Goal: Information Seeking & Learning: Learn about a topic

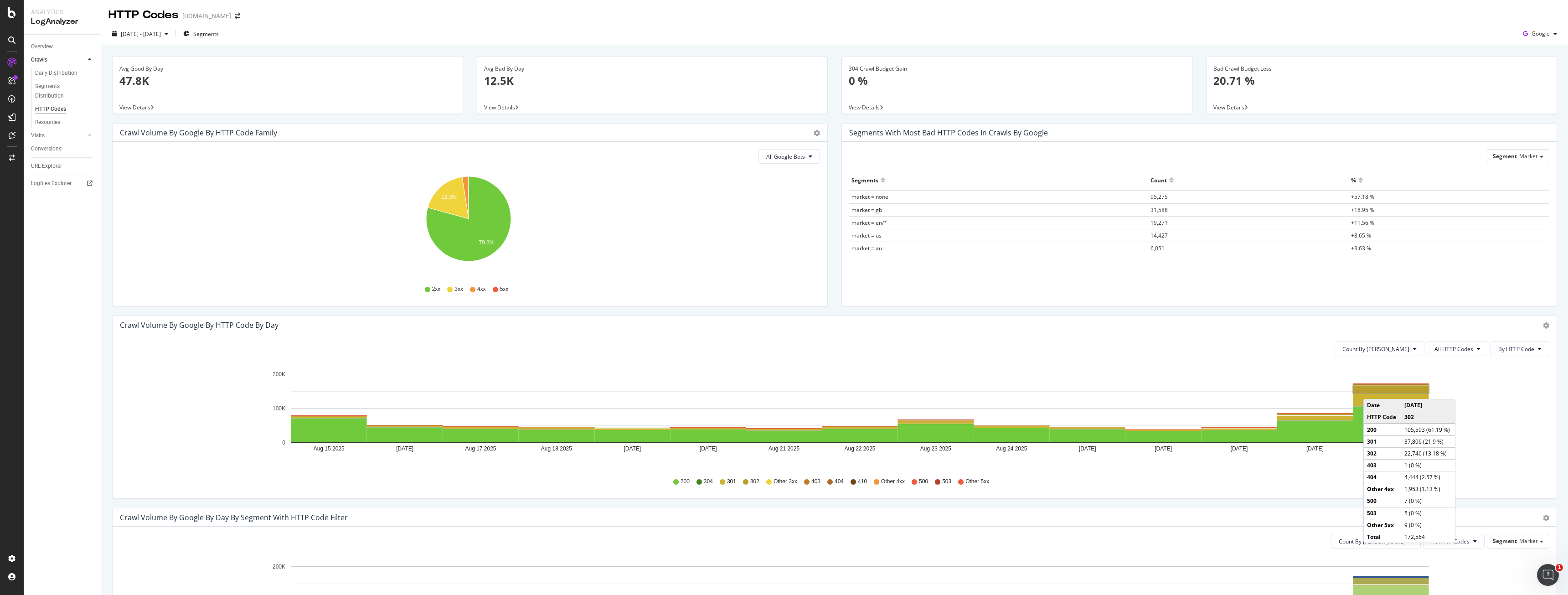
click at [1373, 390] on rect "A chart." at bounding box center [1391, 390] width 76 height 8
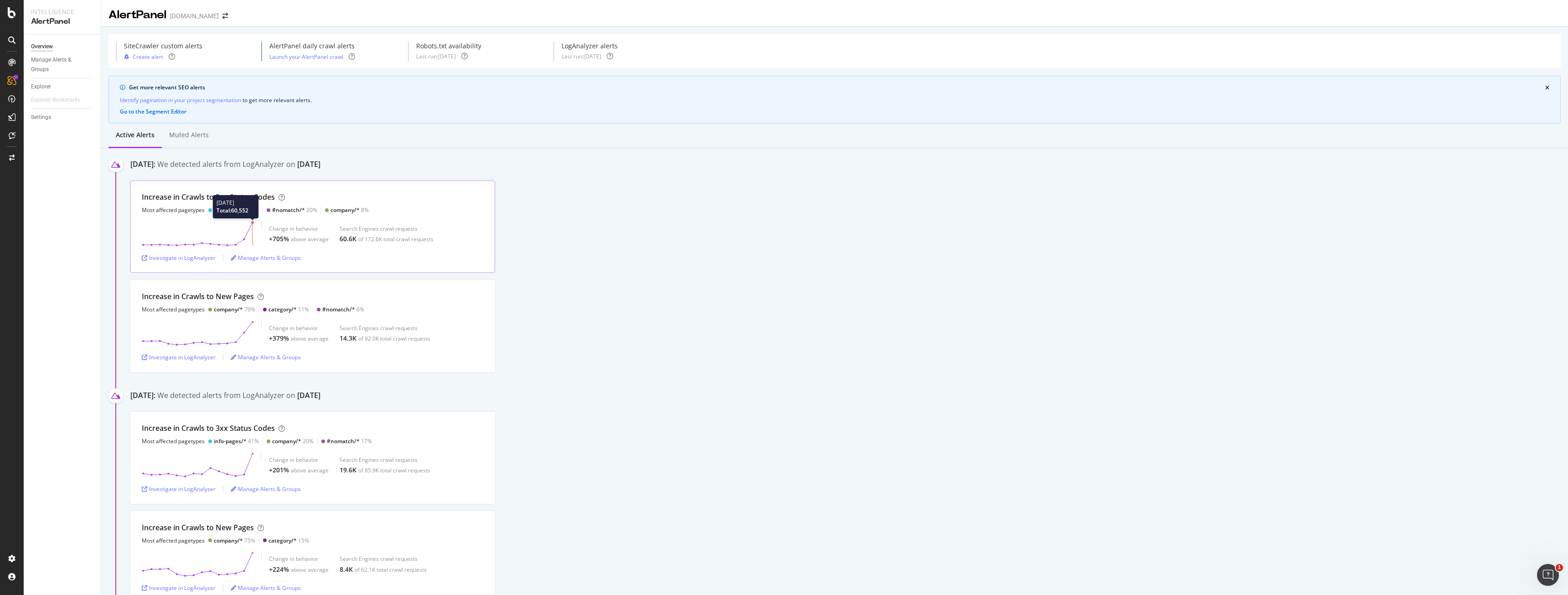
click at [251, 223] on icon at bounding box center [198, 234] width 113 height 26
click at [205, 254] on div "Investigate in LogAnalyzer" at bounding box center [179, 257] width 74 height 8
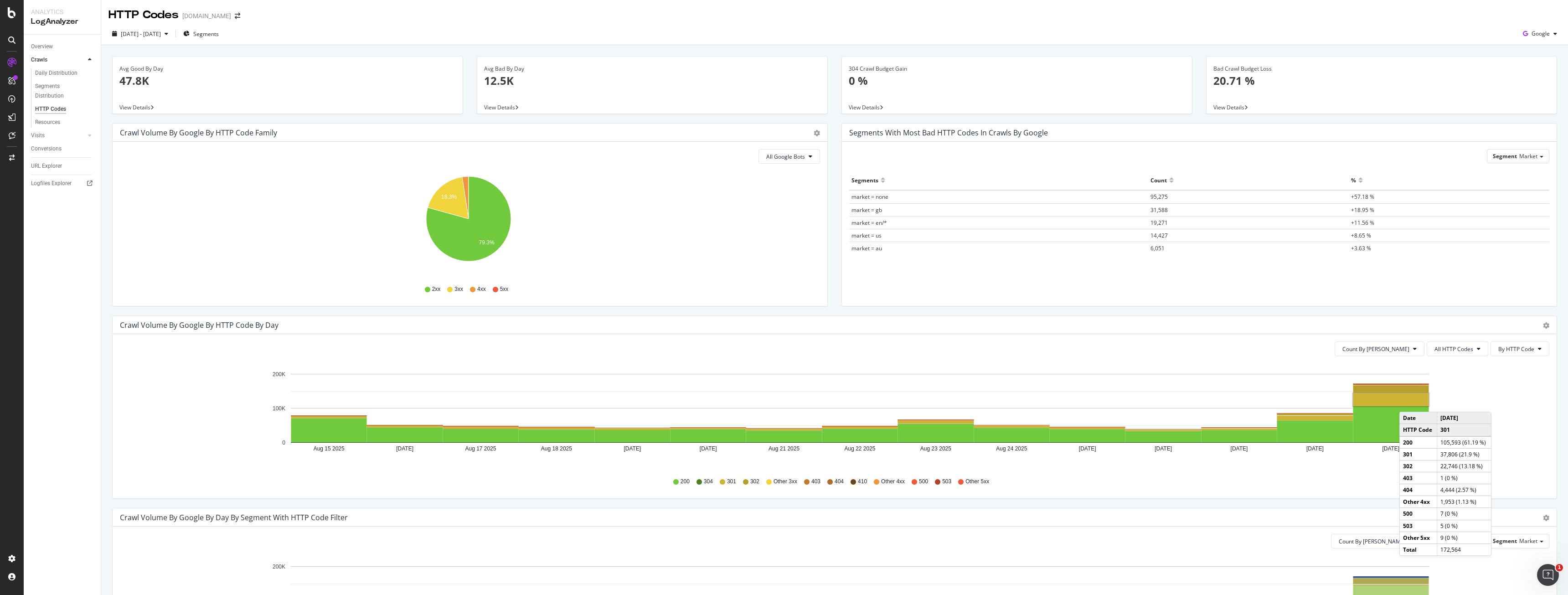
click at [1408, 403] on rect "A chart." at bounding box center [1391, 399] width 76 height 12
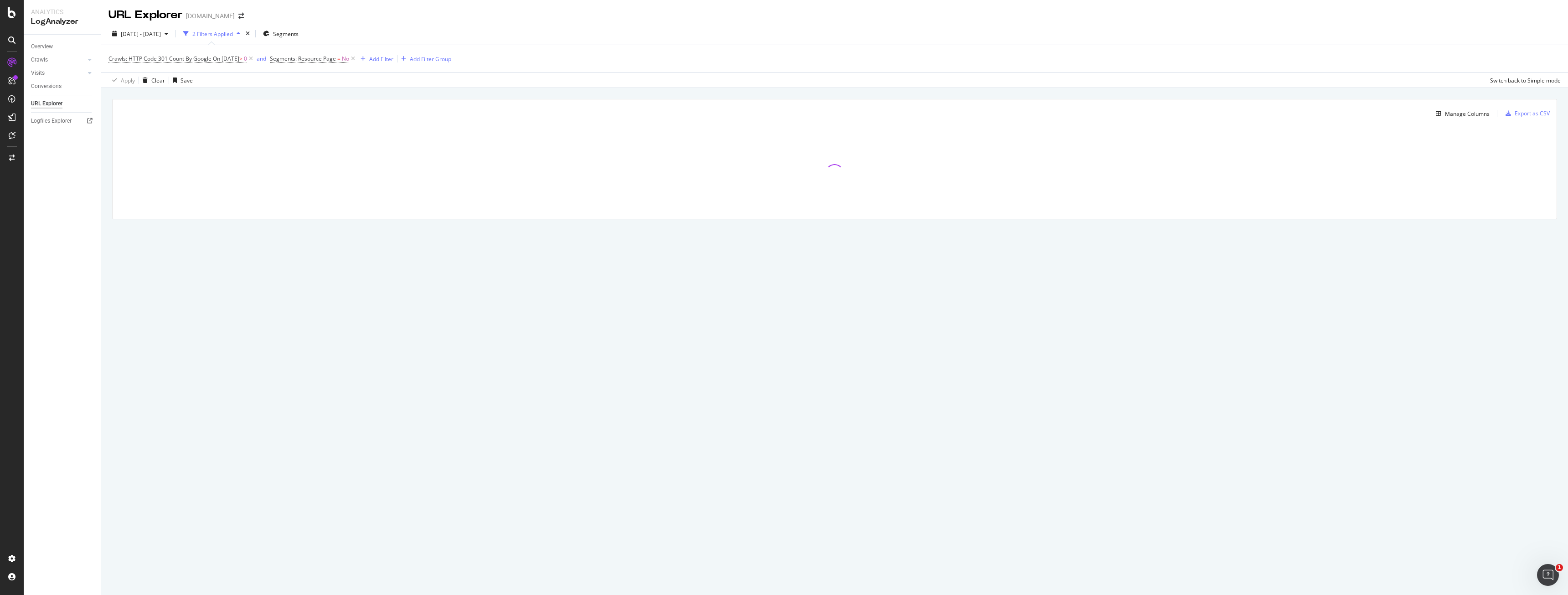
drag, startPoint x: 709, startPoint y: 95, endPoint x: 681, endPoint y: 79, distance: 32.2
click at [681, 79] on div "Apply Clear Save Switch back to Simple mode" at bounding box center [835, 80] width 1467 height 15
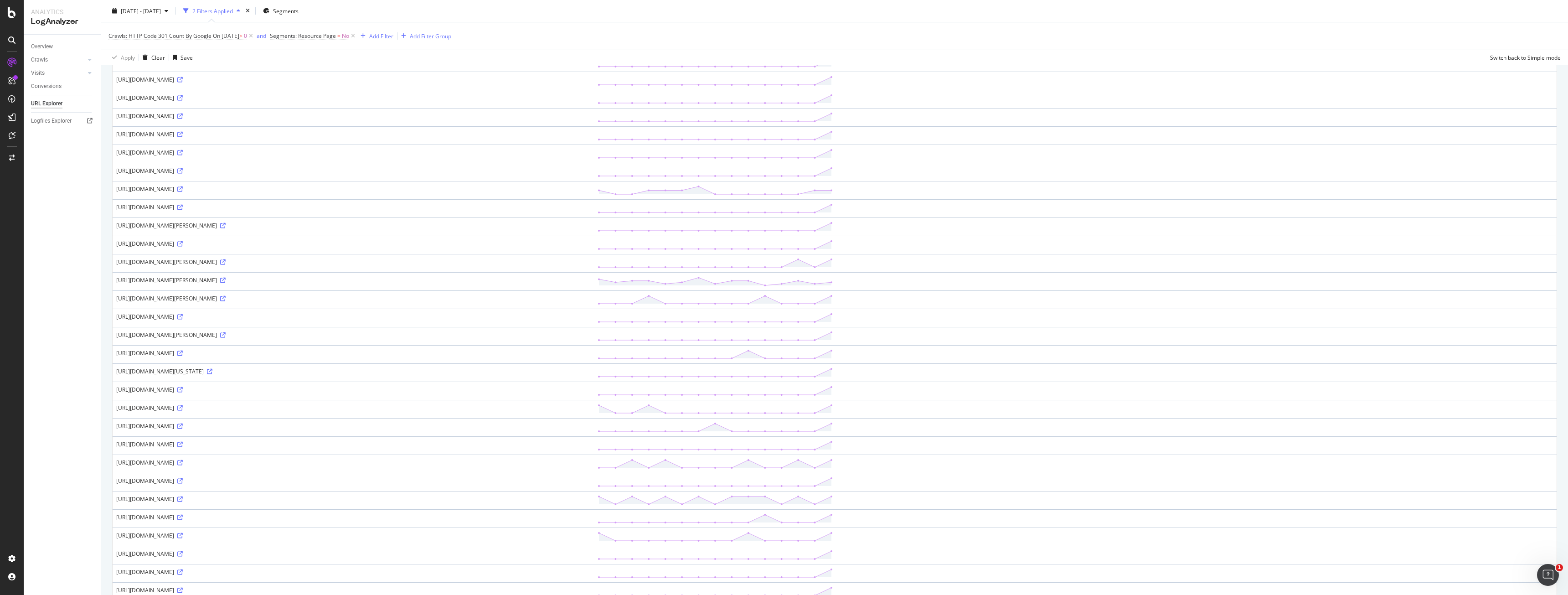
scroll to position [91, 0]
click at [225, 316] on icon at bounding box center [223, 315] width 6 height 6
click at [225, 334] on icon at bounding box center [223, 334] width 6 height 6
drag, startPoint x: 113, startPoint y: 315, endPoint x: 365, endPoint y: 316, distance: 252.0
click at [365, 316] on td "[URL][DOMAIN_NAME][PERSON_NAME]" at bounding box center [353, 316] width 482 height 18
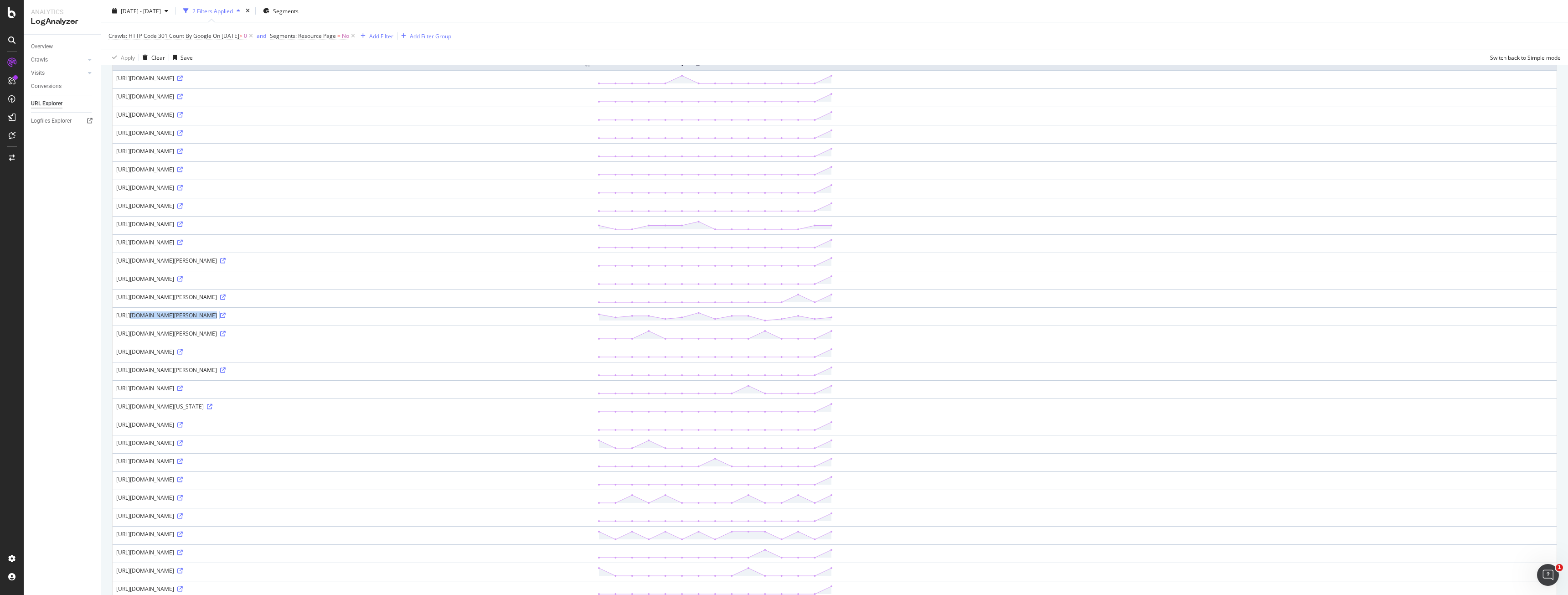
copy div "[URL][DOMAIN_NAME][PERSON_NAME]"
drag, startPoint x: 569, startPoint y: 593, endPoint x: 0, endPoint y: 434, distance: 590.8
click at [0, 434] on div at bounding box center [11, 297] width 24 height 595
drag, startPoint x: 115, startPoint y: 315, endPoint x: 361, endPoint y: 311, distance: 246.0
click at [361, 311] on td "[URL][DOMAIN_NAME][PERSON_NAME]" at bounding box center [353, 316] width 482 height 18
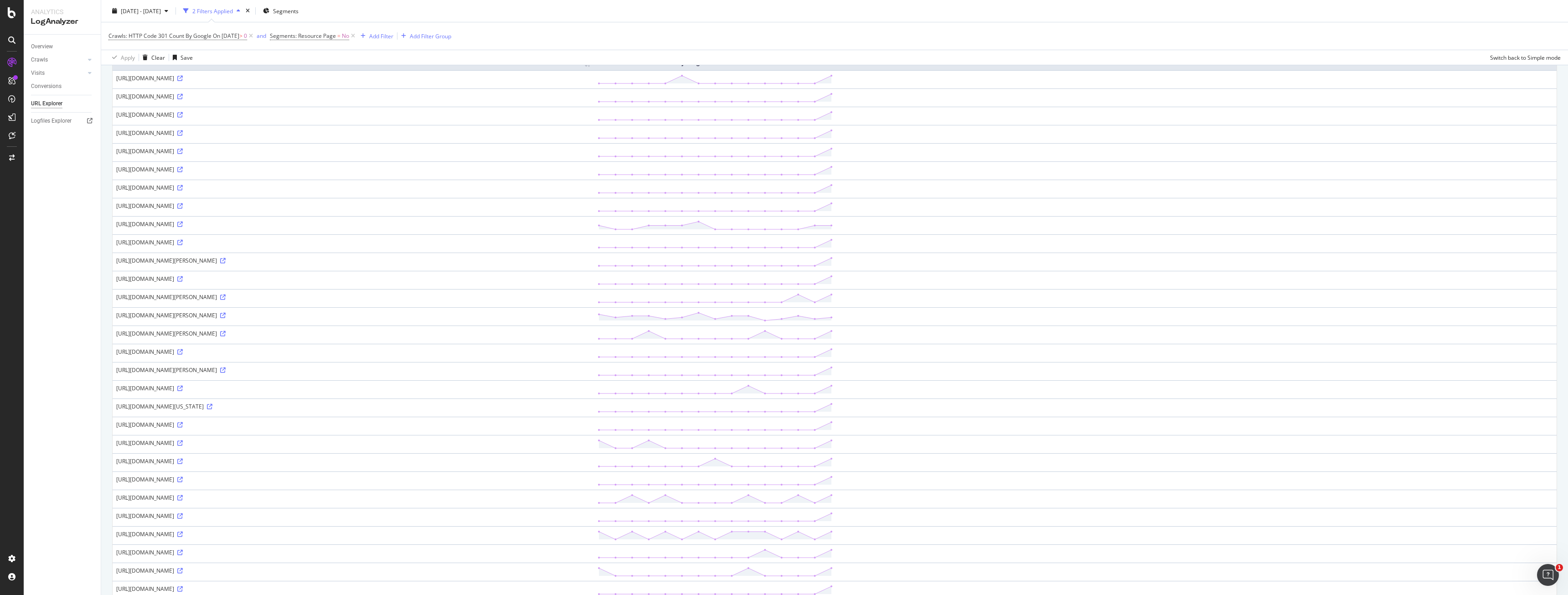
copy div "[URL][DOMAIN_NAME][PERSON_NAME]"
click at [0, 247] on div at bounding box center [11, 297] width 24 height 595
click at [40, 50] on div "Overview" at bounding box center [42, 46] width 22 height 9
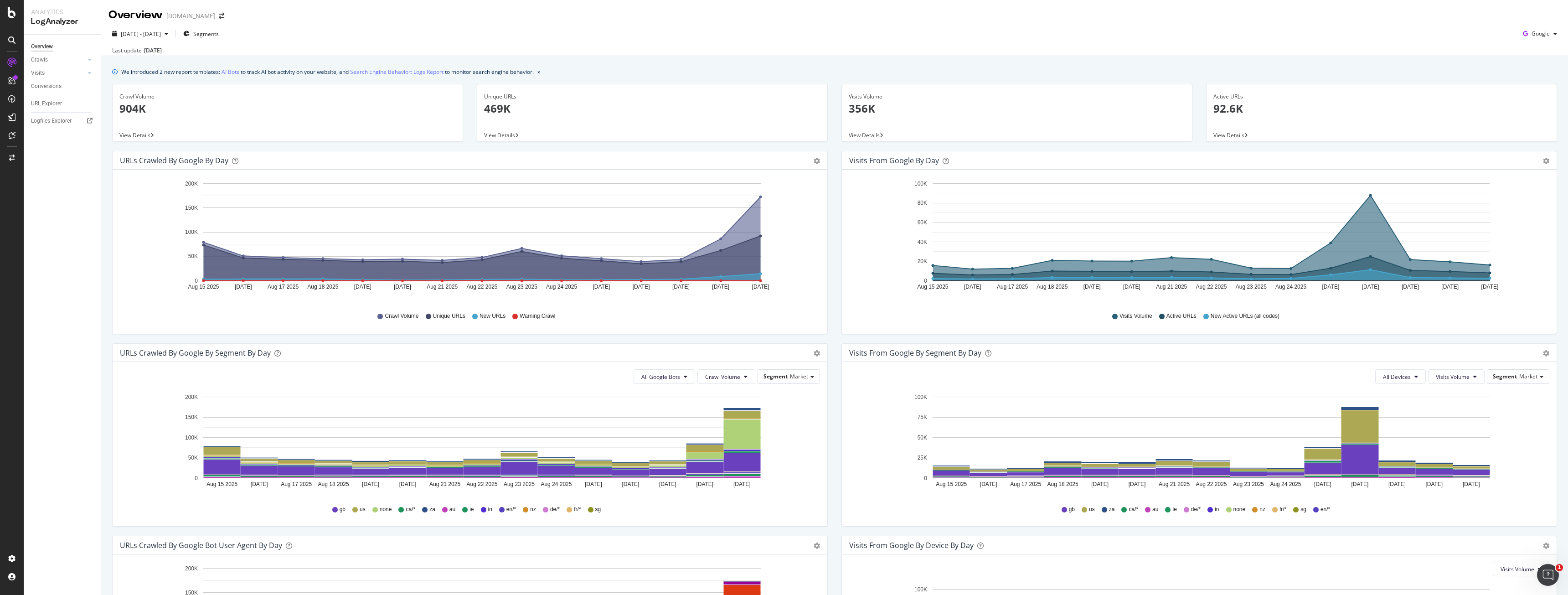
drag, startPoint x: 41, startPoint y: 50, endPoint x: 820, endPoint y: 456, distance: 878.5
click at [820, 456] on div "All Google Bots Crawl Volume Segment Market Hold CTRL while clicking to filter …" at bounding box center [469, 444] width 714 height 164
click at [1138, 51] on div "Last update [DATE]" at bounding box center [835, 50] width 1467 height 11
click at [687, 318] on div "Crawl Volume Unique URLs New URLs Warning Crawl" at bounding box center [470, 316] width 691 height 21
click at [762, 275] on circle "A chart." at bounding box center [760, 273] width 3 height 3
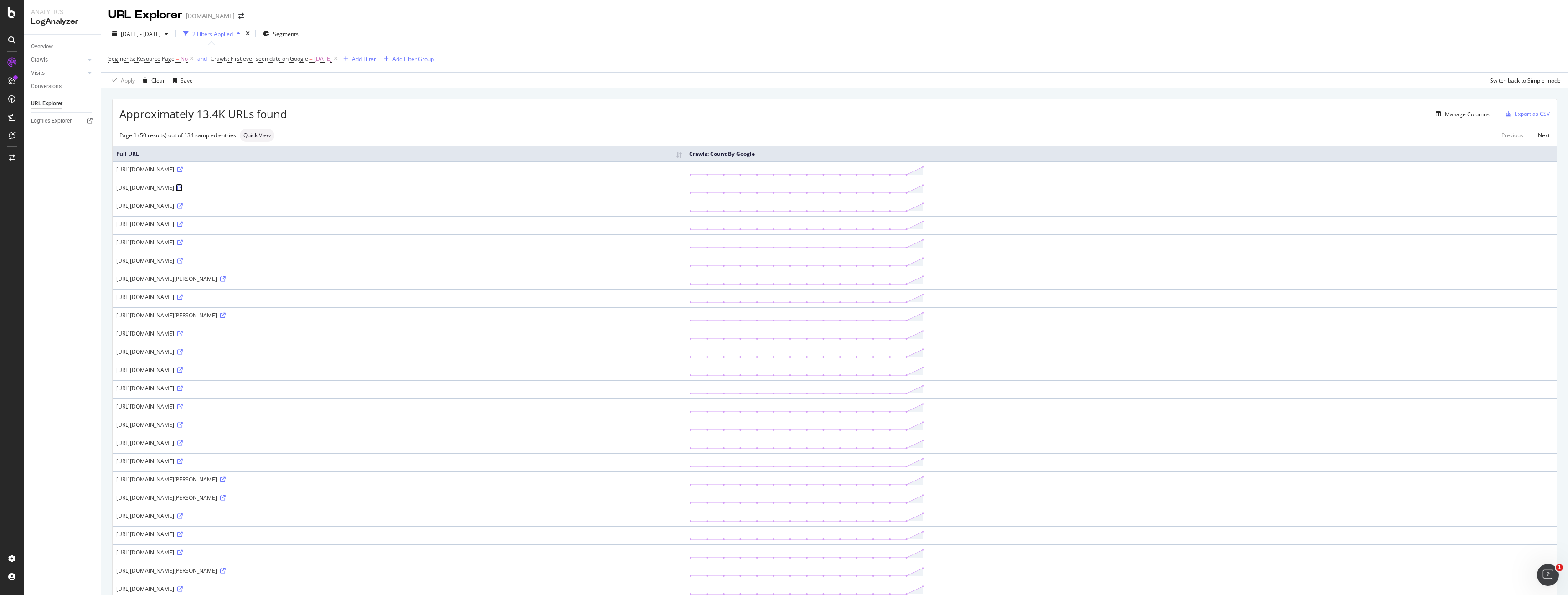
drag, startPoint x: 419, startPoint y: 339, endPoint x: 308, endPoint y: 187, distance: 188.2
click at [183, 187] on icon at bounding box center [180, 188] width 6 height 6
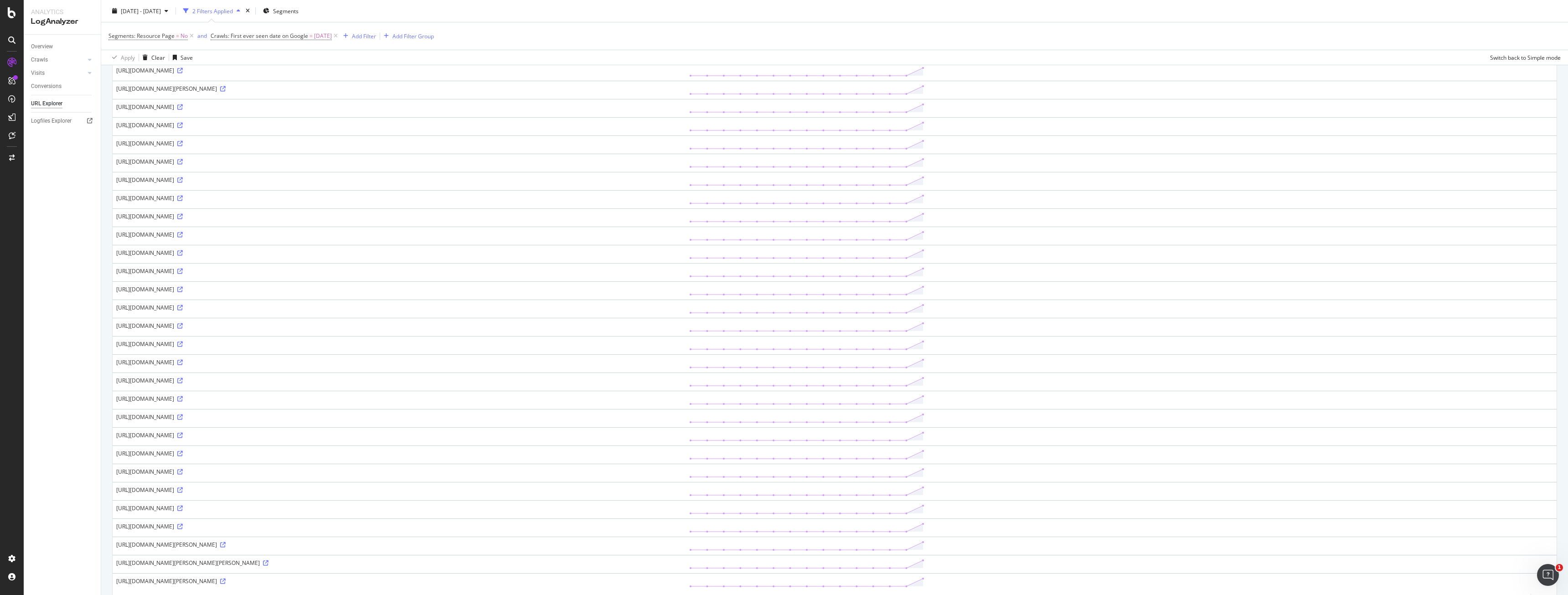
scroll to position [528, 0]
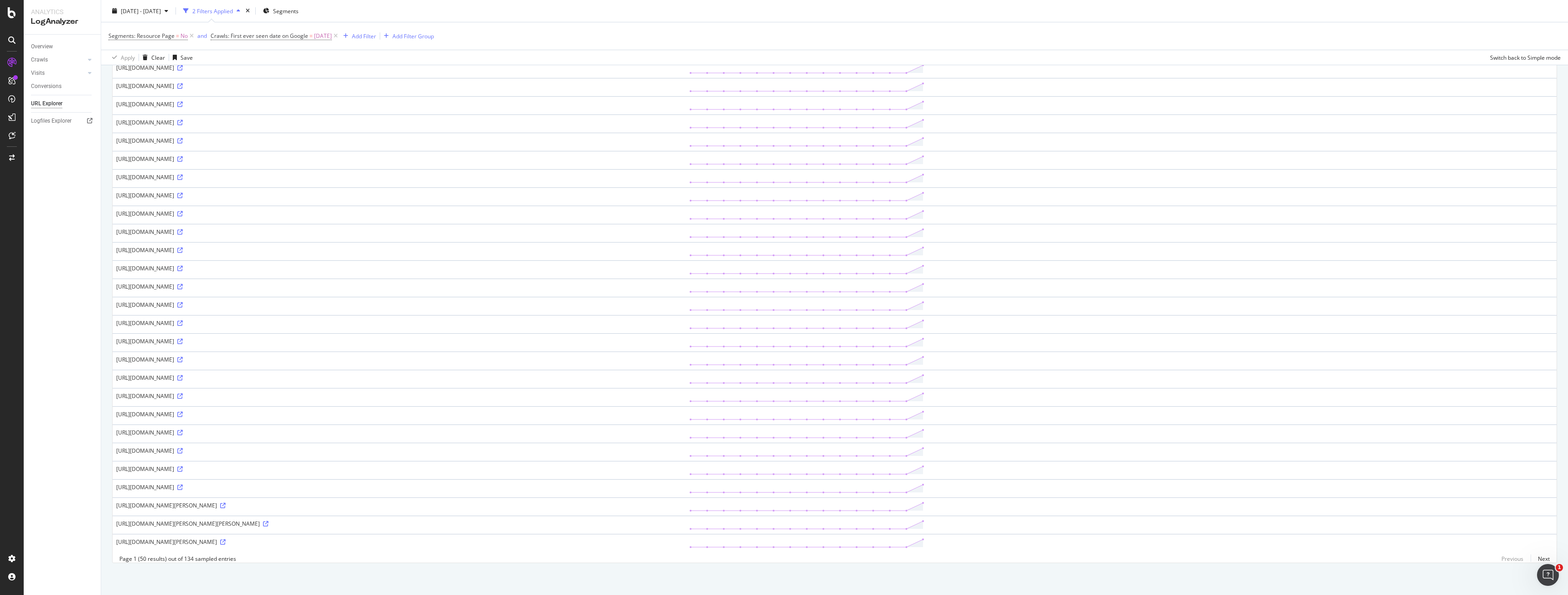
drag, startPoint x: 288, startPoint y: 336, endPoint x: 104, endPoint y: 351, distance: 184.6
click at [104, 352] on div "Approximately 13.4K URLs found Manage Columns Export as CSV Page 1 (50 results)…" at bounding box center [835, 80] width 1467 height 1027
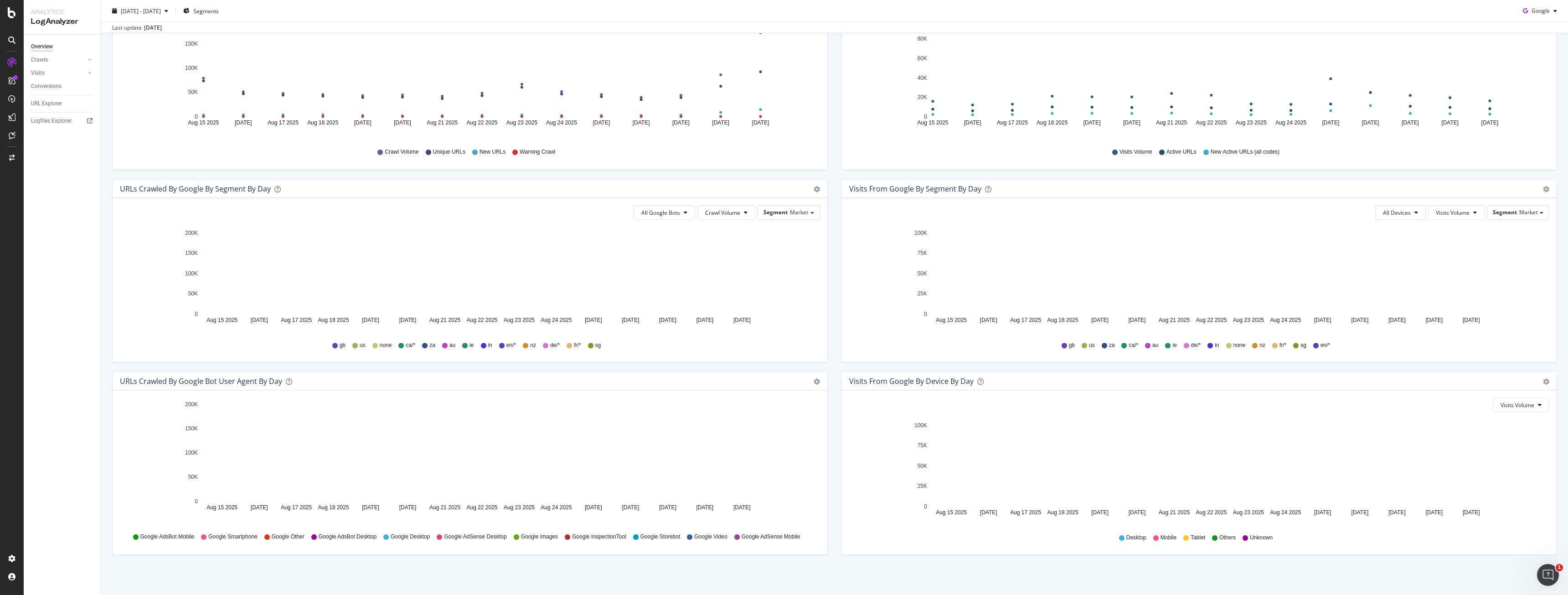
scroll to position [165, 0]
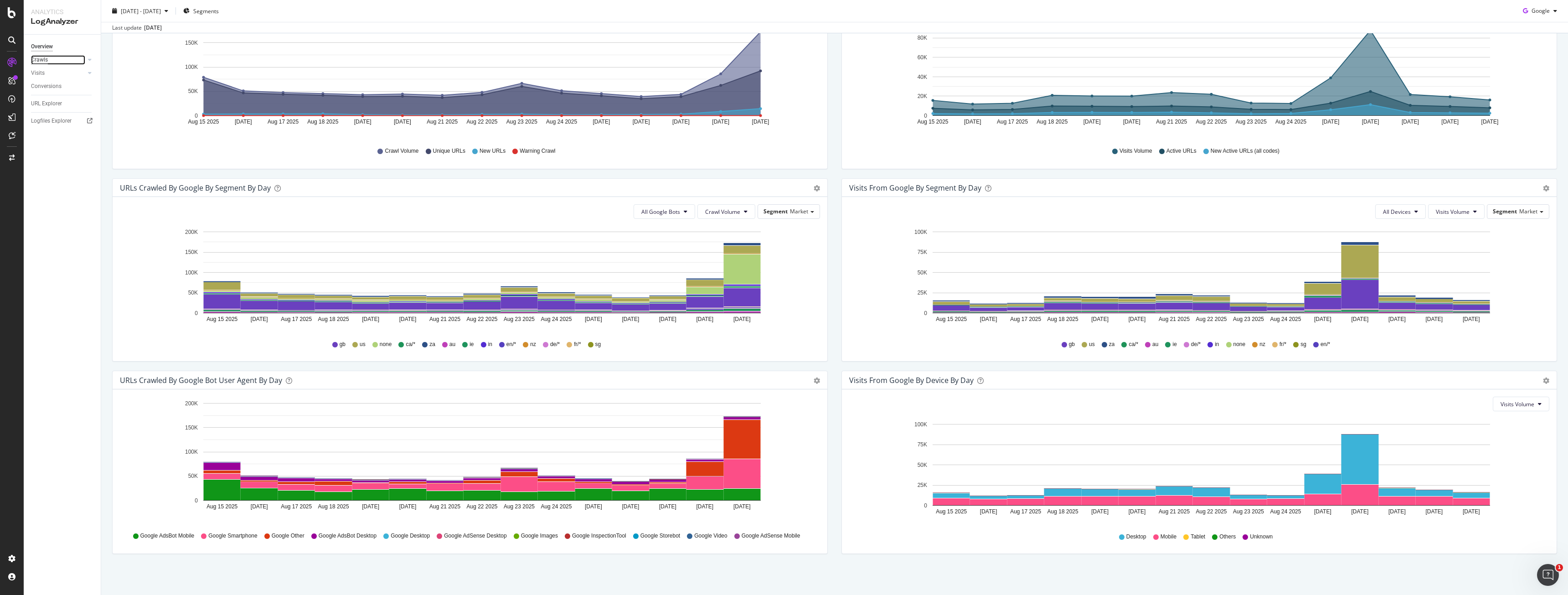
click at [47, 60] on div "Crawls" at bounding box center [40, 60] width 17 height 9
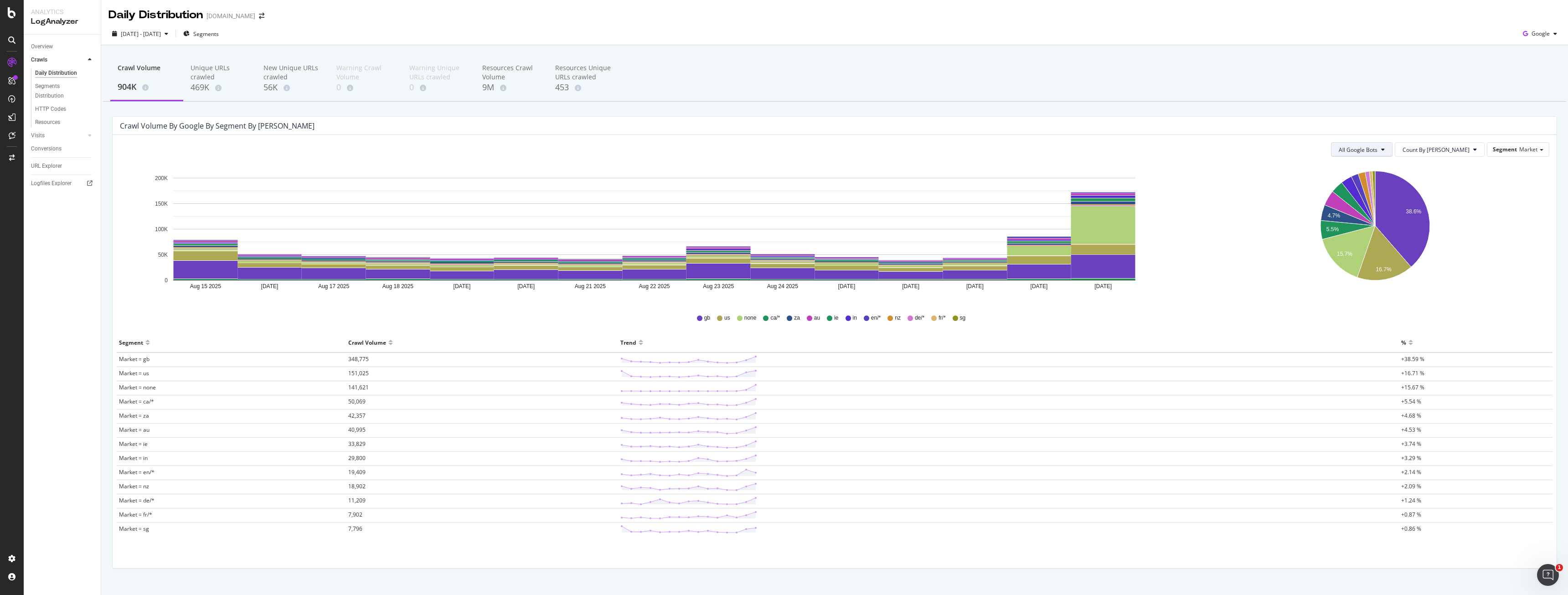
click at [1378, 151] on span "All Google Bots" at bounding box center [1358, 149] width 39 height 8
click at [1450, 149] on span "Count By [PERSON_NAME]" at bounding box center [1436, 149] width 67 height 8
click at [1520, 149] on span "Market" at bounding box center [1528, 149] width 18 height 8
click at [1507, 175] on div "Pagetype" at bounding box center [1494, 175] width 101 height 12
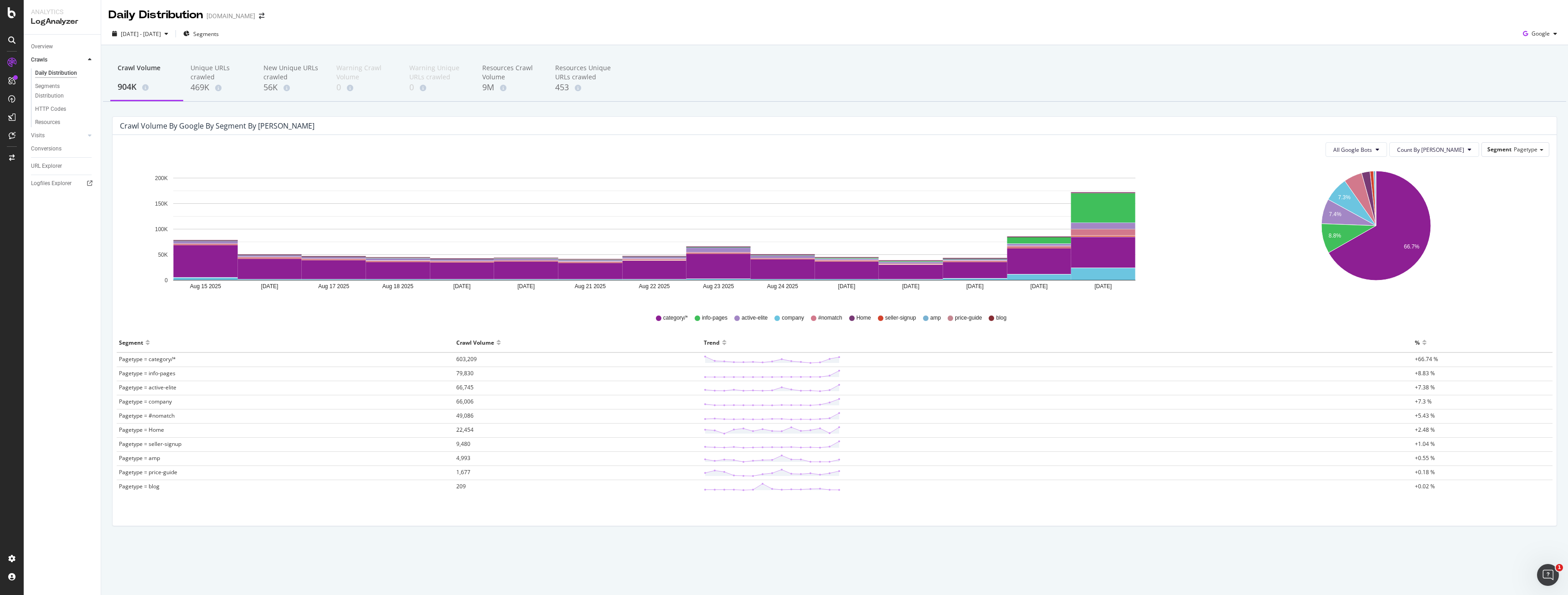
drag, startPoint x: 1474, startPoint y: 174, endPoint x: 1139, endPoint y: 309, distance: 361.2
click at [1139, 312] on div "category/* info-pages active-elite company #nomatch Home seller-signup amp pric…" at bounding box center [835, 318] width 1435 height 21
click at [1387, 146] on button "All Google Bots" at bounding box center [1356, 149] width 62 height 14
click at [1390, 237] on span "Google Smartphone" at bounding box center [1400, 235] width 64 height 9
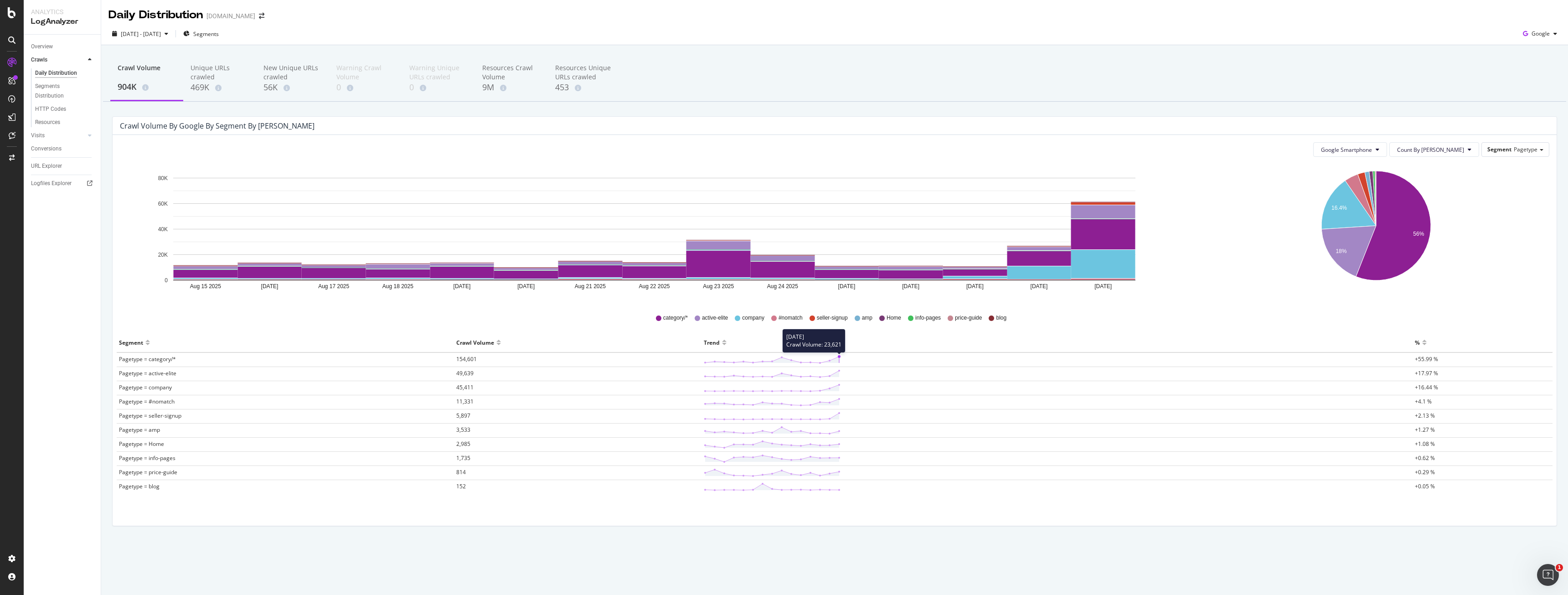
click at [837, 358] on circle at bounding box center [838, 356] width 3 height 3
click at [460, 357] on span "154,601" at bounding box center [467, 359] width 21 height 8
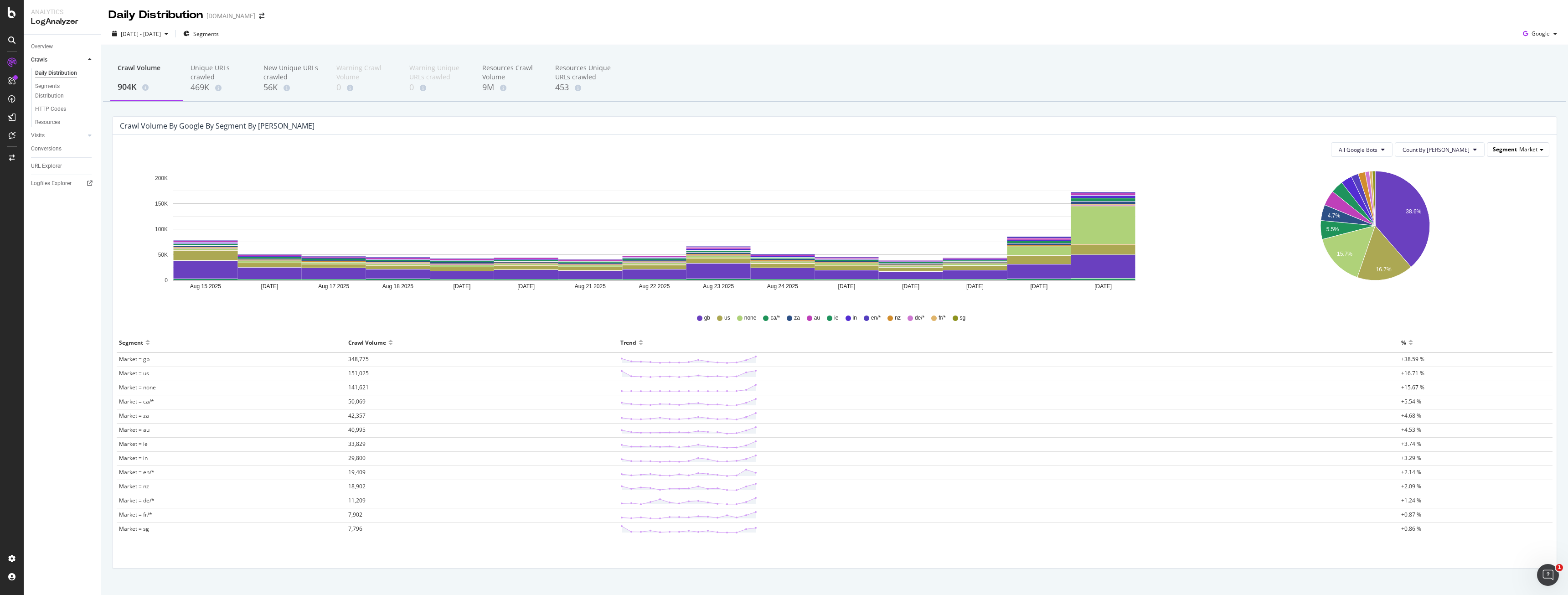
click at [1522, 149] on span "Market" at bounding box center [1528, 149] width 18 height 8
click at [1517, 178] on div "Pagetype" at bounding box center [1494, 175] width 101 height 12
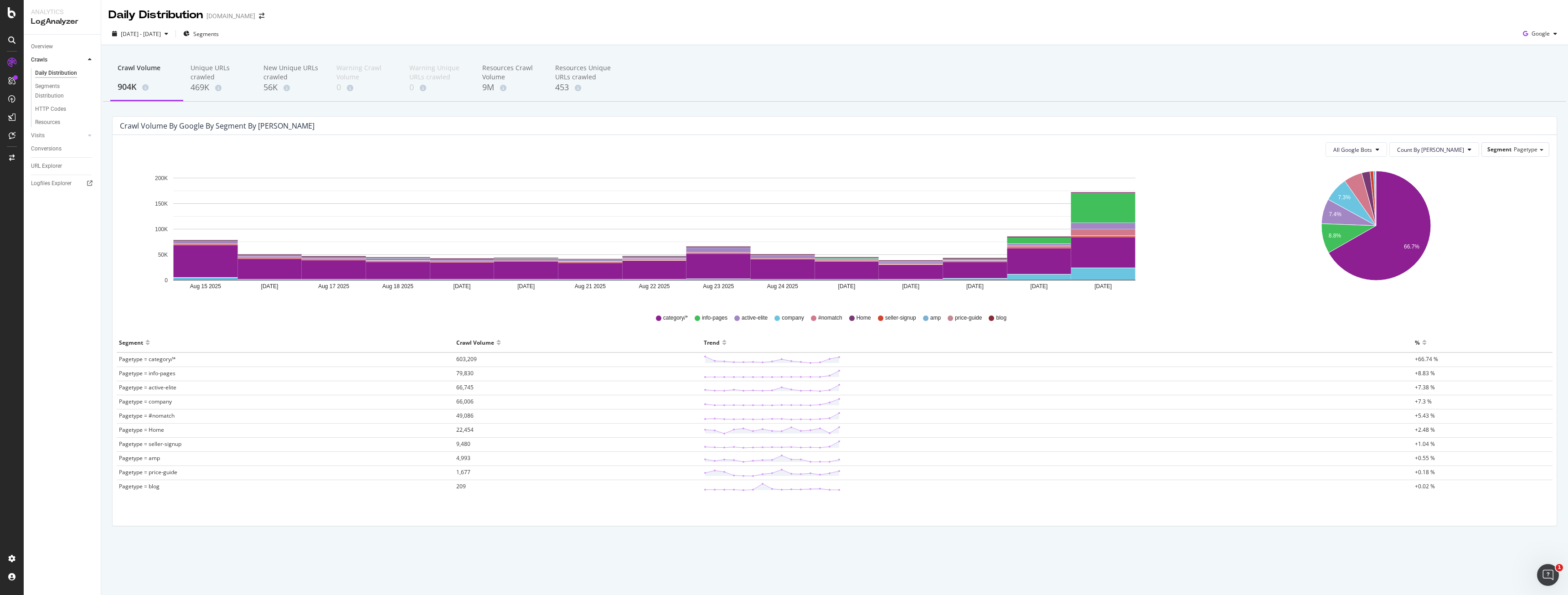
click at [1412, 159] on div "All Google Bots Count By Day Segment Pagetype Hold CTRL while clicking to filte…" at bounding box center [835, 330] width 1444 height 391
click at [1387, 156] on button "All Google Bots" at bounding box center [1356, 149] width 62 height 14
click at [1416, 234] on span "Google Smartphone" at bounding box center [1400, 235] width 64 height 9
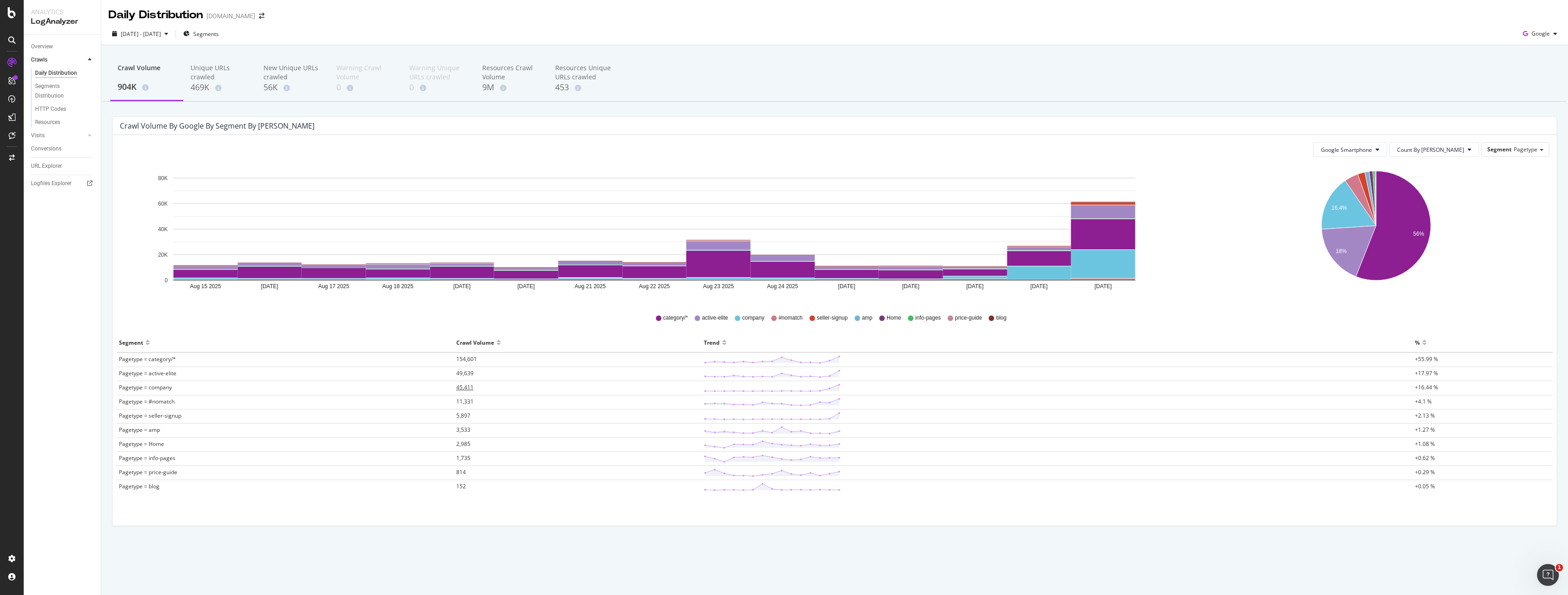
click at [467, 392] on td "45,411" at bounding box center [578, 388] width 248 height 14
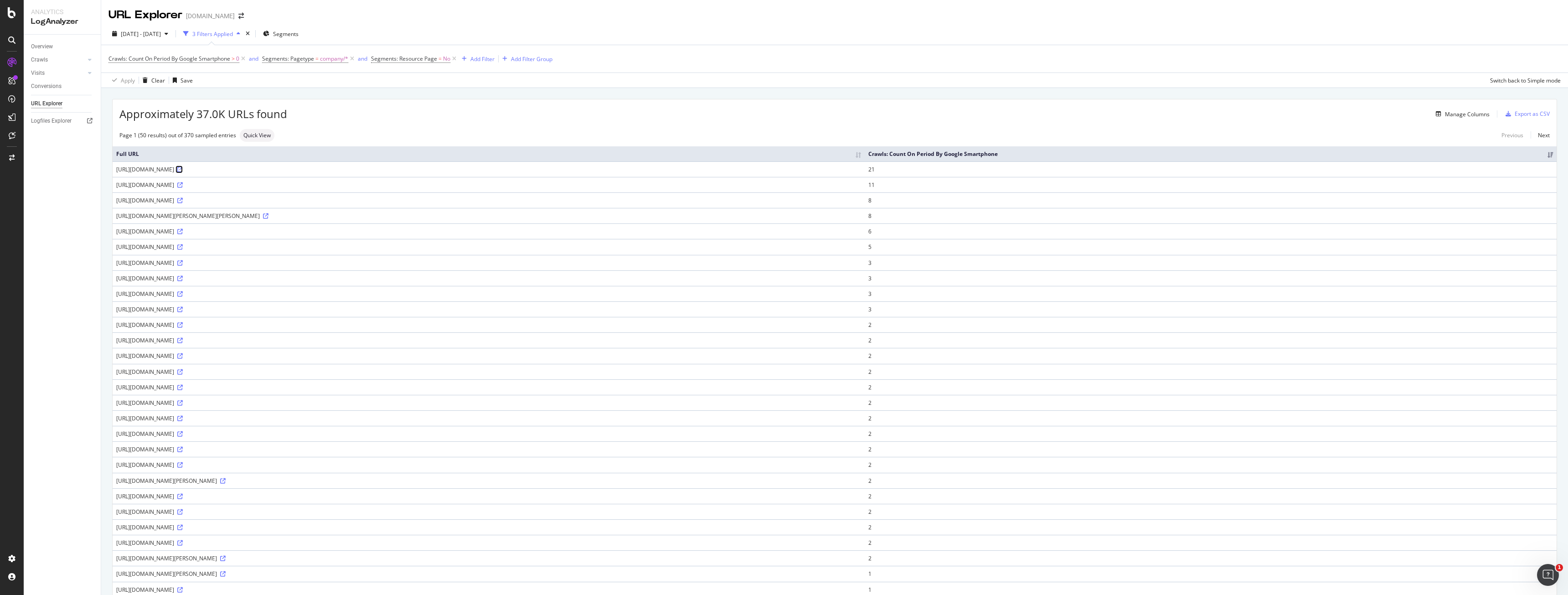
drag, startPoint x: 307, startPoint y: 185, endPoint x: 374, endPoint y: 167, distance: 69.4
click at [183, 167] on icon at bounding box center [180, 169] width 6 height 6
